Goal: Information Seeking & Learning: Understand process/instructions

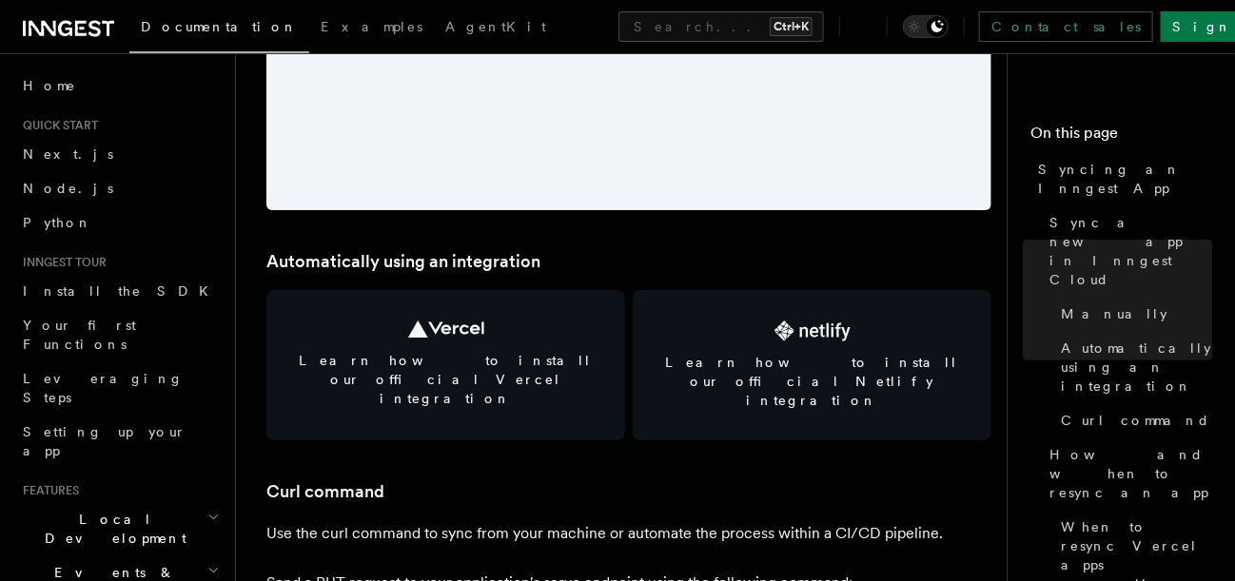
scroll to position [2473, 0]
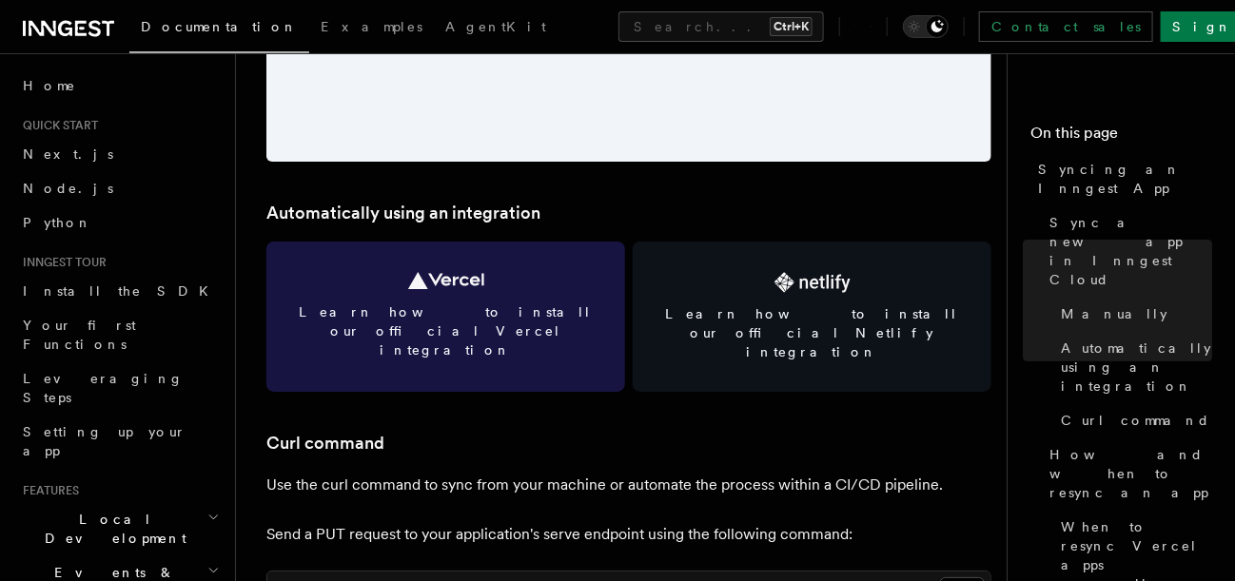
click at [444, 287] on icon at bounding box center [446, 280] width 76 height 17
click at [502, 285] on link "Learn how to install our official Vercel integration" at bounding box center [445, 317] width 359 height 150
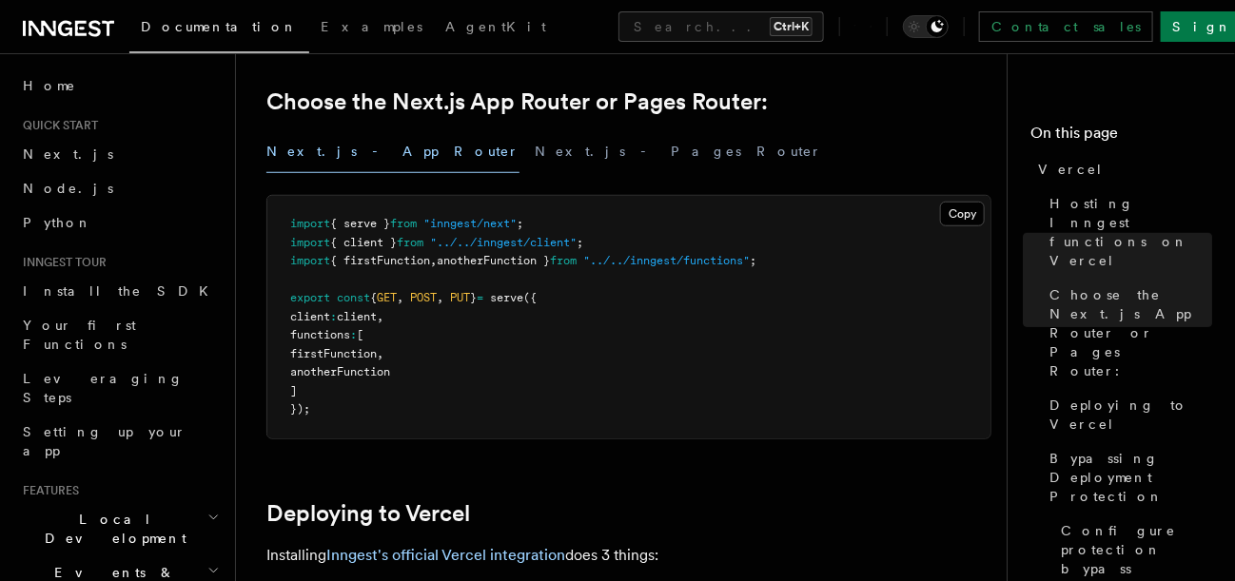
scroll to position [475, 0]
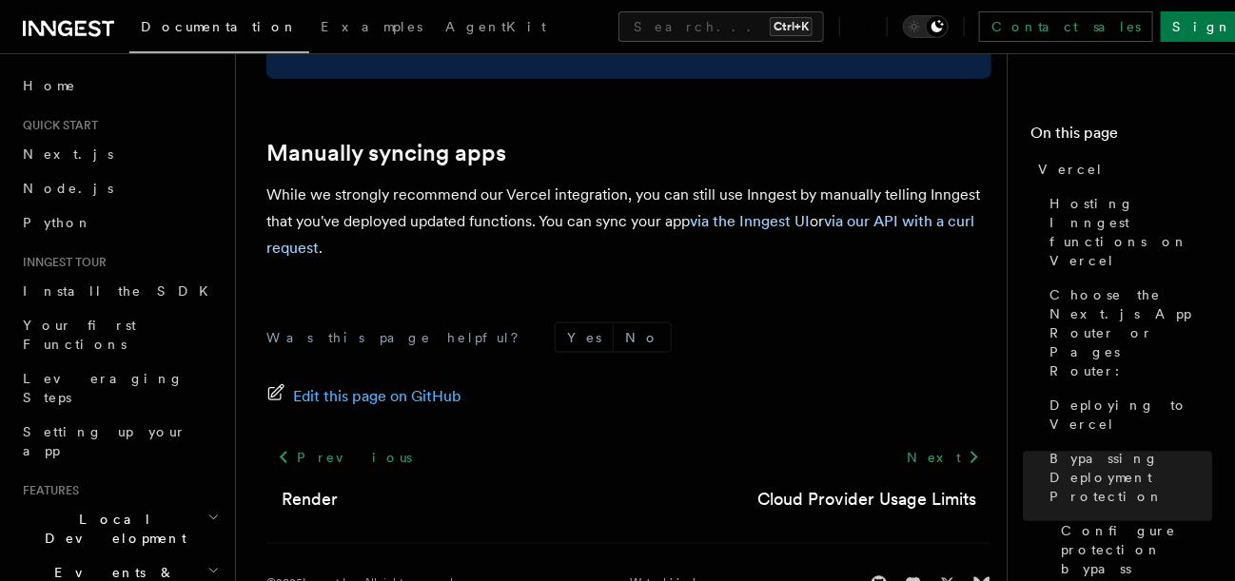
scroll to position [3476, 0]
